Goal: Transaction & Acquisition: Obtain resource

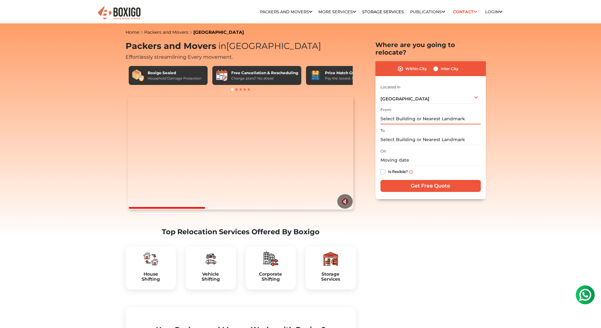
click at [402, 116] on input "text" at bounding box center [431, 118] width 100 height 11
click at [426, 134] on input "text" at bounding box center [431, 139] width 100 height 11
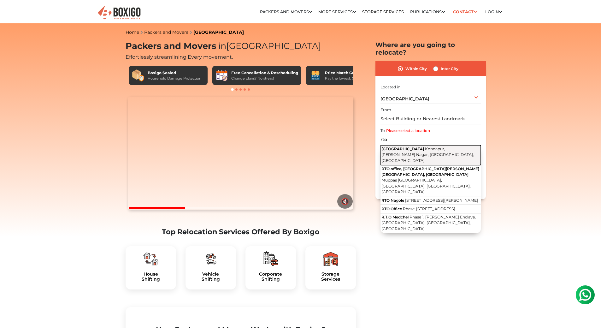
click at [426, 146] on span "Kondapur, [PERSON_NAME] Nagar, [GEOGRAPHIC_DATA], [GEOGRAPHIC_DATA]" at bounding box center [428, 154] width 92 height 16
type input "[STREET_ADDRESS][PERSON_NAME]"
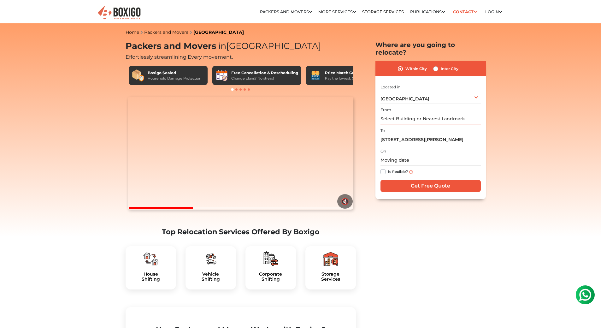
click at [397, 113] on input "text" at bounding box center [431, 118] width 100 height 11
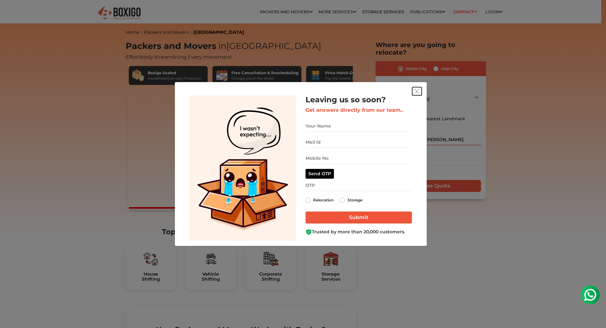
click at [419, 89] on img "get free quote dialog" at bounding box center [417, 92] width 6 height 6
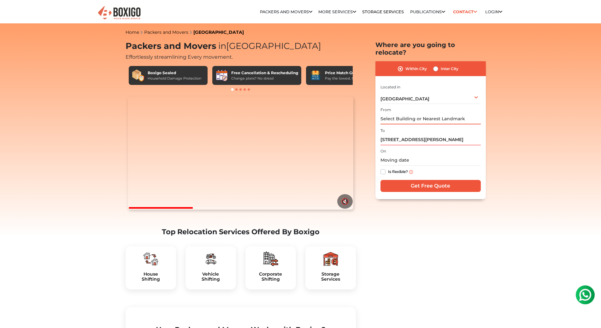
click at [414, 115] on input "text" at bounding box center [431, 118] width 100 height 11
paste input "HFWH+8VX, [GEOGRAPHIC_DATA]"
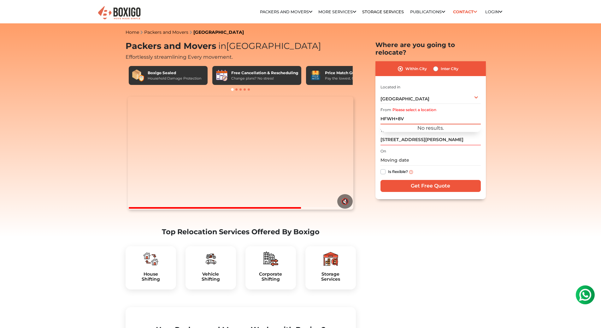
drag, startPoint x: 429, startPoint y: 110, endPoint x: 329, endPoint y: 116, distance: 99.9
paste input "X, [GEOGRAPHIC_DATA]"
drag, startPoint x: 408, startPoint y: 111, endPoint x: 248, endPoint y: 113, distance: 159.1
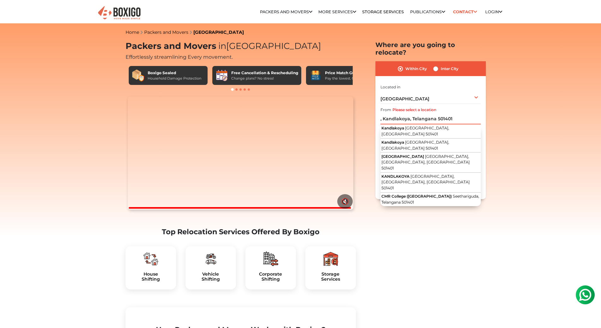
click at [383, 113] on input ", Kandlakoya, Telangana 501401" at bounding box center [431, 118] width 100 height 11
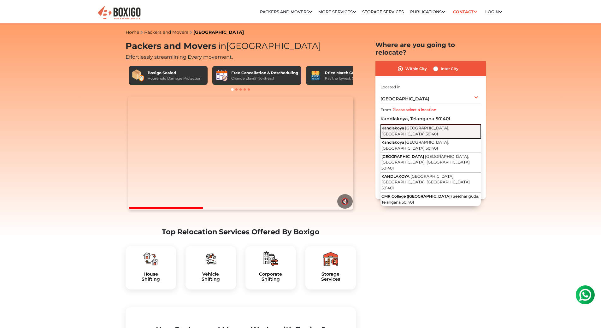
click at [450, 126] on span "[GEOGRAPHIC_DATA], [GEOGRAPHIC_DATA] 501401" at bounding box center [416, 131] width 68 height 11
type input "[GEOGRAPHIC_DATA], [GEOGRAPHIC_DATA], [GEOGRAPHIC_DATA] 501401"
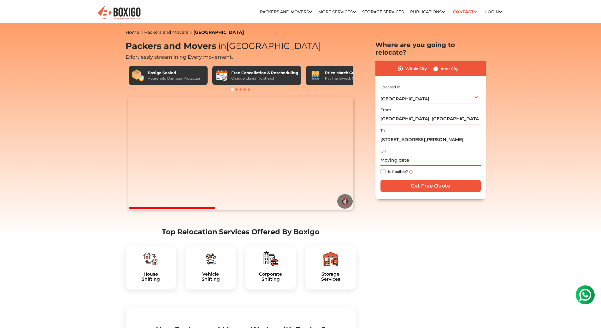
click at [390, 155] on input "text" at bounding box center [431, 160] width 100 height 11
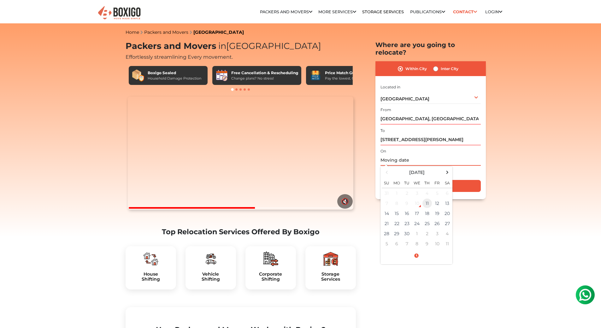
click at [429, 198] on td "11" at bounding box center [427, 203] width 10 height 10
type input "[DATE] 7:13 PM"
click at [469, 180] on input "Get Free Quote" at bounding box center [431, 186] width 100 height 12
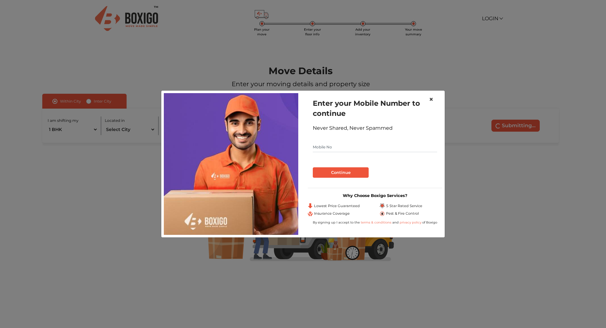
click at [434, 98] on button "×" at bounding box center [431, 100] width 15 height 18
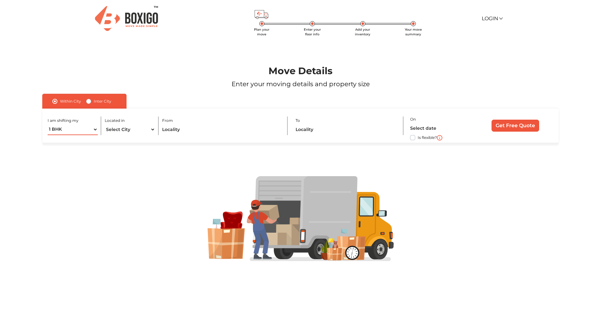
click at [79, 130] on select "1 BHK 2 BHK 3 BHK 3 + BHK FEW ITEMS" at bounding box center [73, 129] width 51 height 11
select select "FEW ITEMS"
click at [48, 124] on select "1 BHK 2 BHK 3 BHK 3 + BHK FEW ITEMS" at bounding box center [73, 129] width 51 height 11
click at [134, 128] on select "Select City Bangalore Bengaluru Bhopal Bhubaneswar Chennai Coimbatore Cuttack D…" at bounding box center [130, 129] width 51 height 11
select select "[GEOGRAPHIC_DATA]"
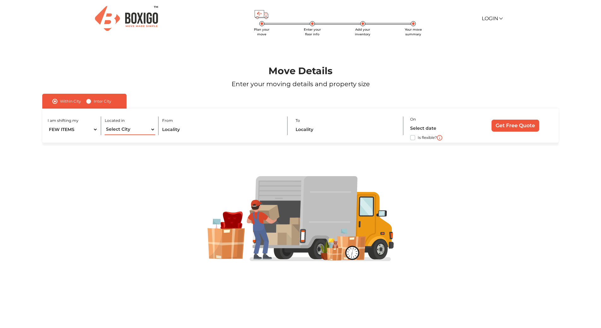
click at [105, 124] on select "Select City Bangalore Bengaluru Bhopal Bhubaneswar Chennai Coimbatore Cuttack D…" at bounding box center [130, 129] width 51 height 11
click at [226, 129] on input "text" at bounding box center [221, 129] width 118 height 11
click at [343, 133] on input "text" at bounding box center [346, 129] width 101 height 11
click at [247, 117] on div "From" at bounding box center [225, 125] width 126 height 19
click at [228, 123] on div "From" at bounding box center [225, 125] width 126 height 19
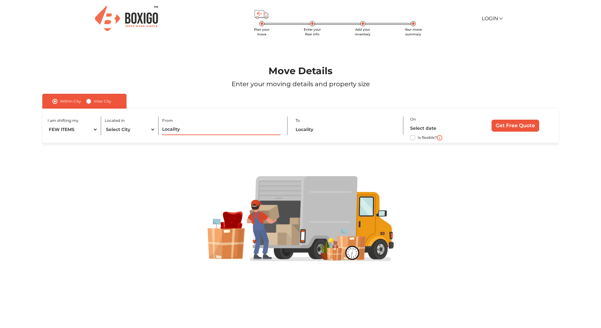
click at [219, 128] on input "text" at bounding box center [221, 129] width 118 height 11
paste input "HFWH+8VX, [GEOGRAPHIC_DATA]"
drag, startPoint x: 211, startPoint y: 129, endPoint x: -109, endPoint y: 134, distance: 319.5
click at [0, 134] on html "Plan your move Enter your floor info Add your inventory Your move summary Login…" at bounding box center [300, 164] width 601 height 328
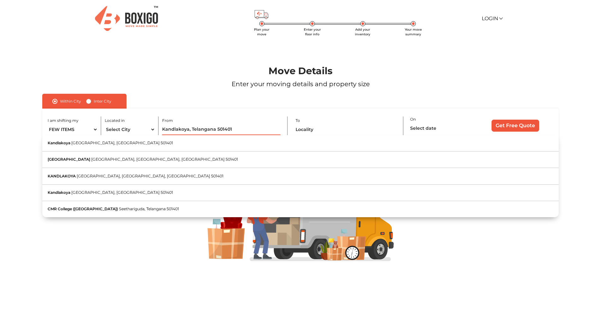
click at [233, 128] on input "Kandlakoya, Telangana 501401" at bounding box center [221, 129] width 118 height 11
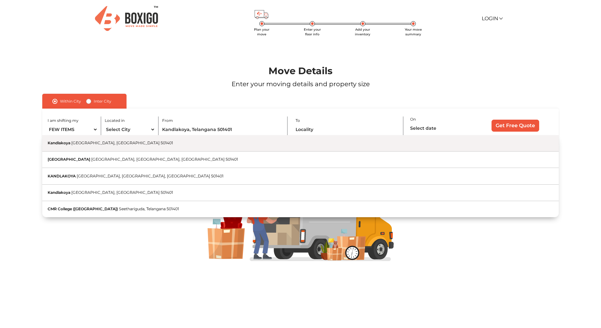
click at [220, 146] on button "Kandlakoya Secunderabad, Telangana 501401" at bounding box center [300, 143] width 516 height 16
type input "[GEOGRAPHIC_DATA], [GEOGRAPHIC_DATA], [GEOGRAPHIC_DATA] 501401"
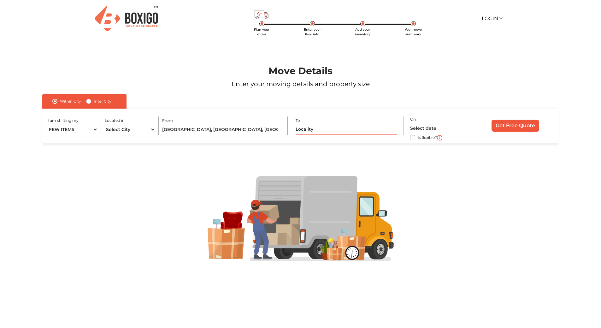
click at [326, 128] on input "text" at bounding box center [346, 129] width 101 height 11
type input "h"
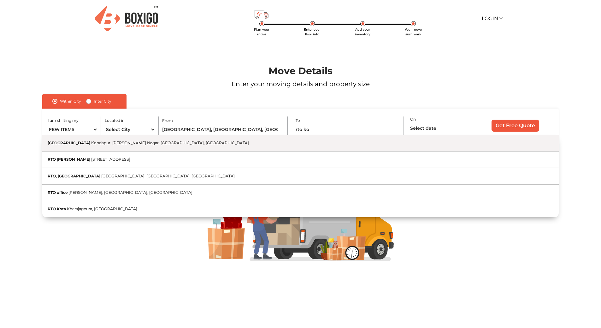
drag, startPoint x: 128, startPoint y: 142, endPoint x: 261, endPoint y: 157, distance: 134.4
click at [128, 143] on span "Kondapur, [PERSON_NAME] Nagar, [GEOGRAPHIC_DATA], [GEOGRAPHIC_DATA]" at bounding box center [170, 142] width 158 height 5
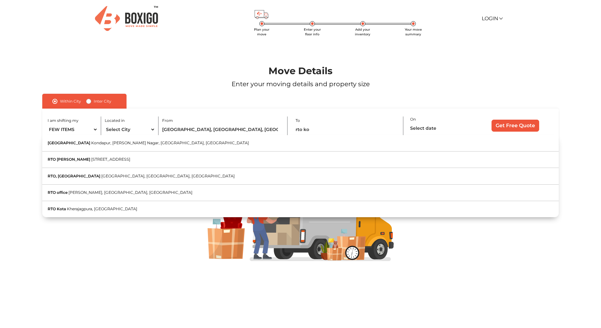
type input "[STREET_ADDRESS][PERSON_NAME]"
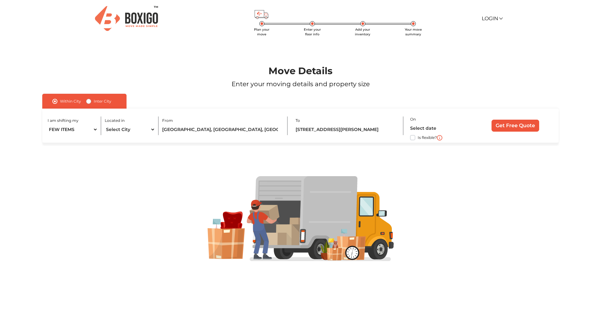
click at [418, 139] on label "Is flexible?" at bounding box center [427, 137] width 19 height 7
click at [47, 139] on input "Is flexible?" at bounding box center [44, 137] width 5 height 6
checkbox input "true"
click at [499, 124] on input "Get Free Quote" at bounding box center [516, 126] width 48 height 12
click at [94, 100] on label "Inter City" at bounding box center [103, 102] width 18 height 8
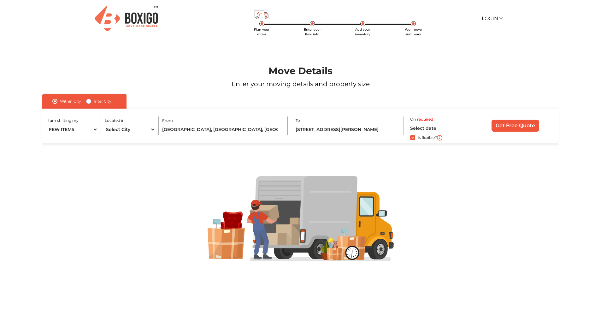
click at [90, 100] on input "Inter City" at bounding box center [88, 101] width 5 height 6
radio input "true"
click at [56, 104] on div "Within City" at bounding box center [66, 102] width 29 height 8
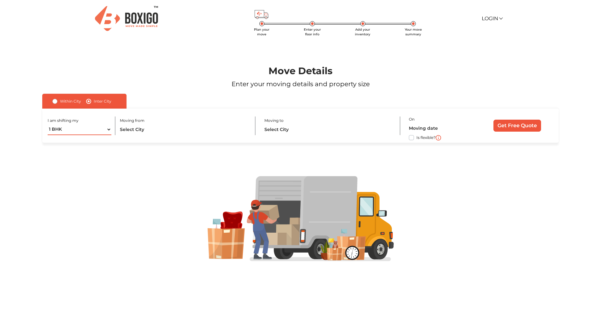
click at [78, 126] on select "1 BHK 2 BHK 3 BHK 3 + BHK FEW ITEMS" at bounding box center [80, 129] width 64 height 11
select select "FEW ITEMS"
click at [48, 124] on select "1 BHK 2 BHK 3 BHK 3 + BHK FEW ITEMS" at bounding box center [80, 129] width 64 height 11
click at [150, 125] on input "text" at bounding box center [184, 129] width 128 height 11
paste input "HFWH+8VX, [GEOGRAPHIC_DATA]"
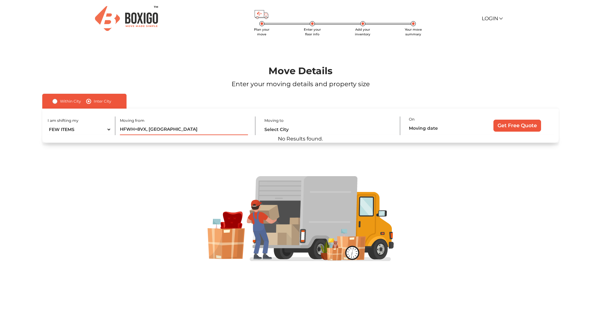
drag, startPoint x: 177, startPoint y: 129, endPoint x: -15, endPoint y: 131, distance: 192.6
click at [0, 131] on html "Plan your move Enter your floor info Add your inventory Your move summary Login…" at bounding box center [300, 164] width 601 height 328
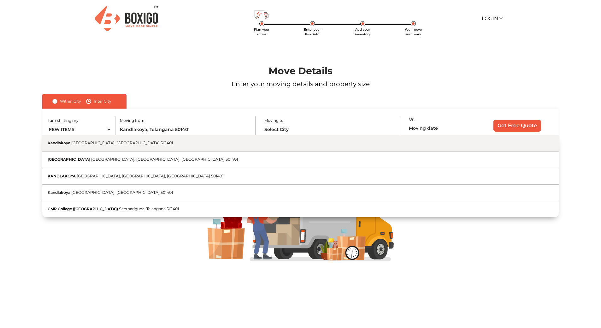
click at [187, 151] on button "Kandlakoya Secunderabad, Telangana 501401" at bounding box center [300, 143] width 516 height 16
type input "[GEOGRAPHIC_DATA], [GEOGRAPHIC_DATA], [GEOGRAPHIC_DATA] 501401"
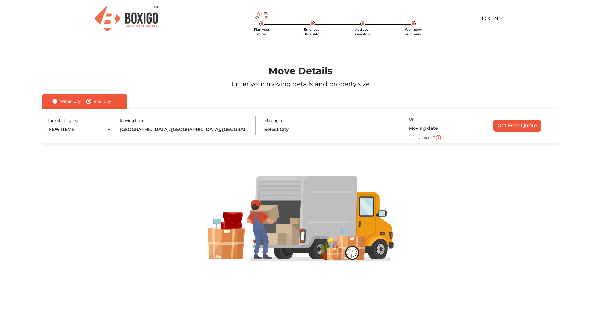
click at [313, 136] on div "I am shifting my 1 BHK 2 BHK 3 BHK 3 + BHK FEW ITEMS Moving from Kandlakoya, Se…" at bounding box center [300, 126] width 516 height 34
click at [312, 131] on input "text" at bounding box center [329, 129] width 128 height 11
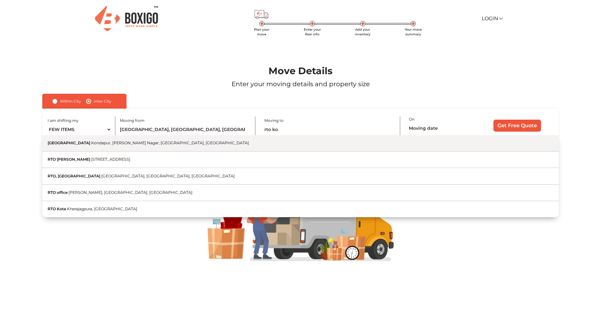
click at [288, 144] on button "RTO Kondapur Road Kondapur, Bikshapathi Nagar, Hyderabad, Telangana" at bounding box center [300, 143] width 516 height 16
type input "[STREET_ADDRESS][PERSON_NAME]"
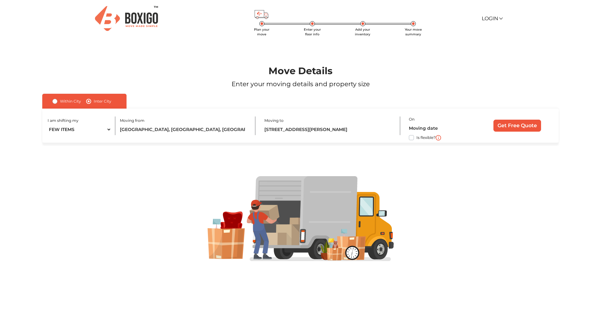
click at [417, 138] on label "Is flexible?" at bounding box center [426, 137] width 19 height 7
click at [47, 138] on input "Is flexible?" at bounding box center [44, 137] width 5 height 6
click at [511, 128] on input "Get Free Quote" at bounding box center [518, 126] width 48 height 12
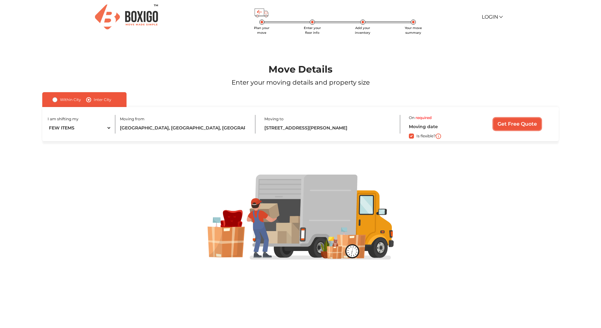
scroll to position [2, 0]
click at [527, 126] on input "Get Free Quote" at bounding box center [518, 124] width 48 height 12
click at [505, 127] on input "Get Free Quote" at bounding box center [518, 124] width 48 height 12
click at [508, 125] on input "Get Free Quote" at bounding box center [518, 124] width 48 height 12
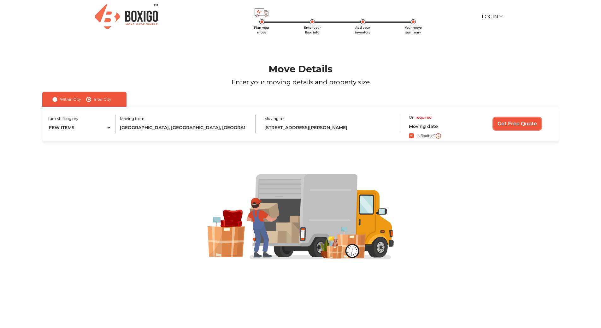
click at [508, 125] on input "Get Free Quote" at bounding box center [518, 124] width 48 height 12
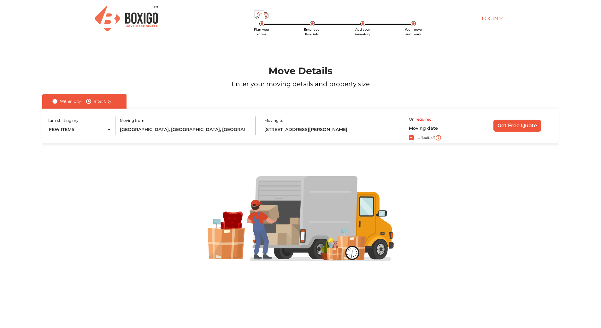
click at [498, 18] on link "Login" at bounding box center [492, 18] width 20 height 6
click at [535, 38] on div "Move Details Enter your moving details and property size" at bounding box center [300, 65] width 563 height 57
click at [509, 127] on input "Get Free Quote" at bounding box center [518, 126] width 48 height 12
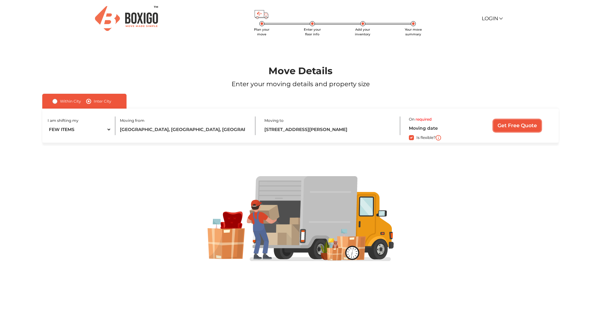
click at [502, 130] on input "Get Free Quote" at bounding box center [518, 126] width 48 height 12
click at [414, 140] on div "Is flexible?" at bounding box center [441, 138] width 64 height 8
click at [417, 137] on label "Is flexible?" at bounding box center [426, 137] width 19 height 7
click at [47, 137] on input "Is flexible?" at bounding box center [44, 137] width 5 height 6
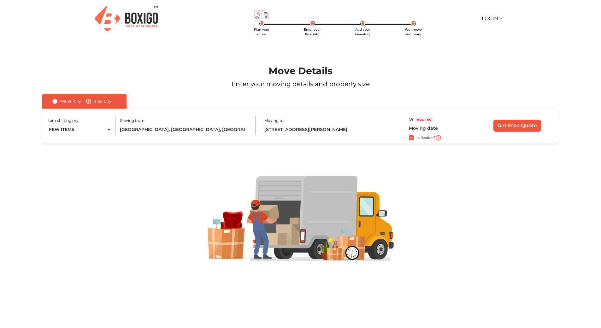
checkbox input "false"
click at [530, 129] on input "Get Free Quote" at bounding box center [518, 126] width 48 height 12
